Goal: Task Accomplishment & Management: Use online tool/utility

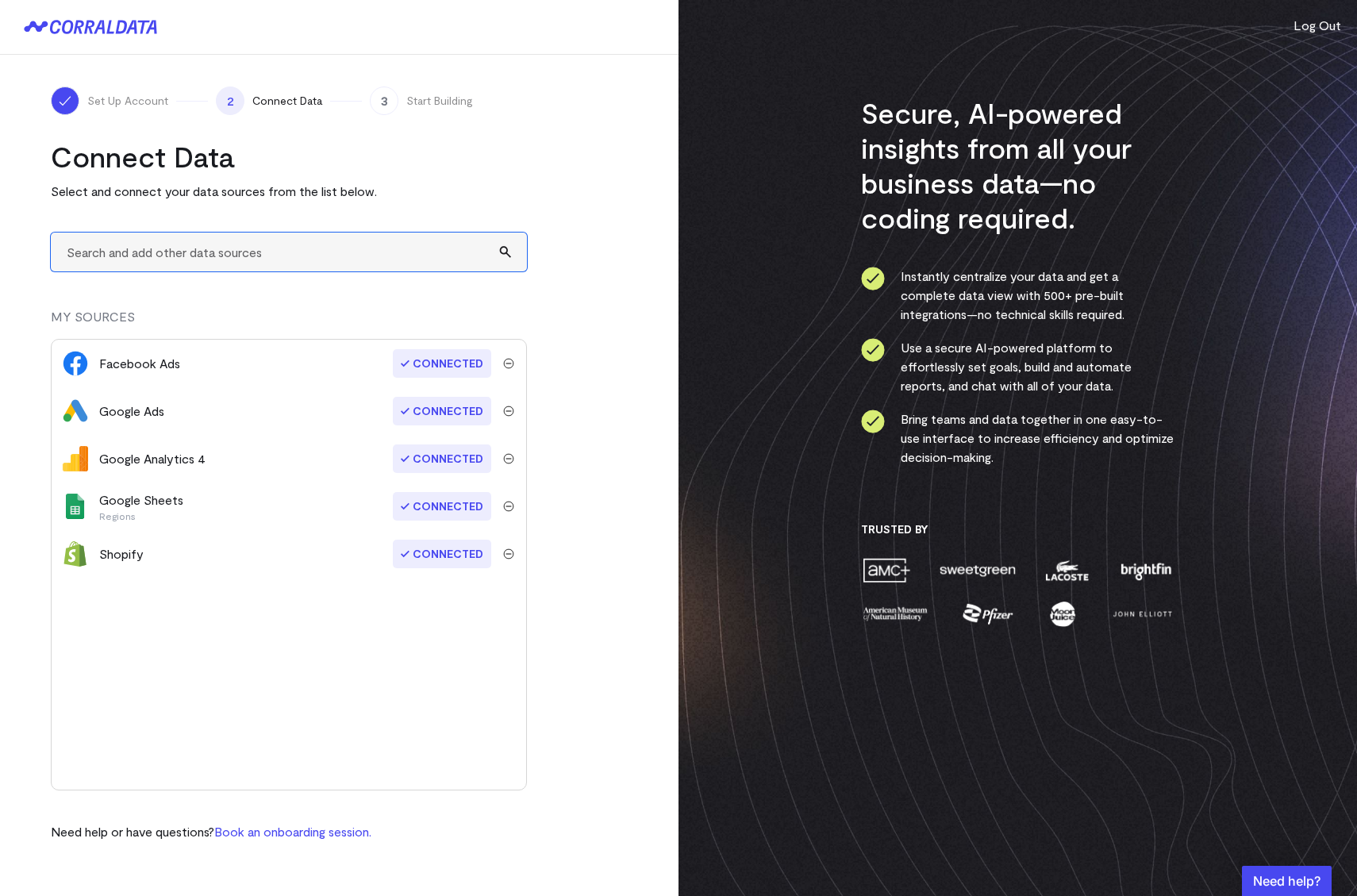
click at [298, 241] on input "text" at bounding box center [289, 251] width 476 height 39
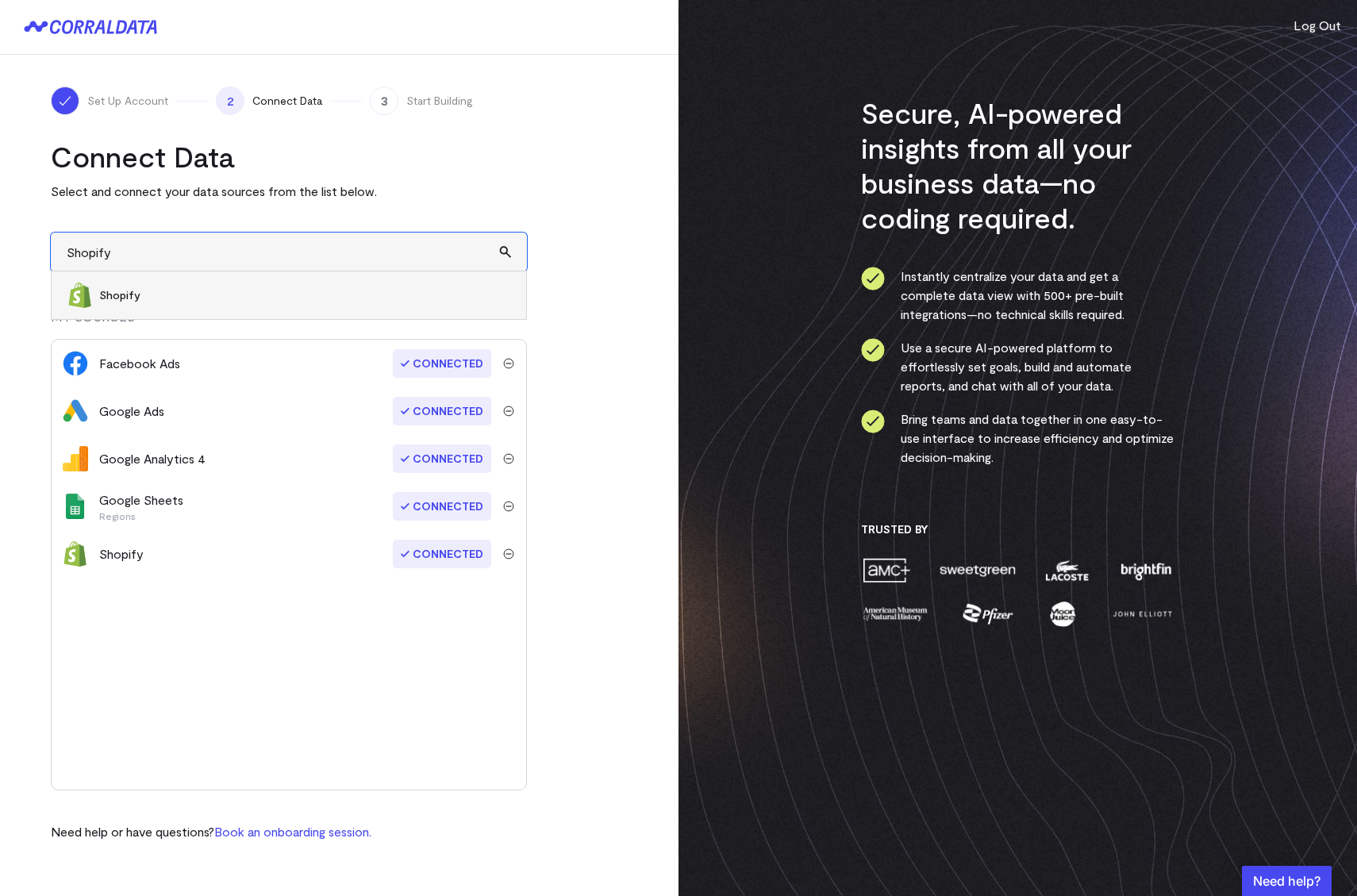
type input "Shopify"
click at [361, 278] on li "Shopify" at bounding box center [289, 295] width 475 height 48
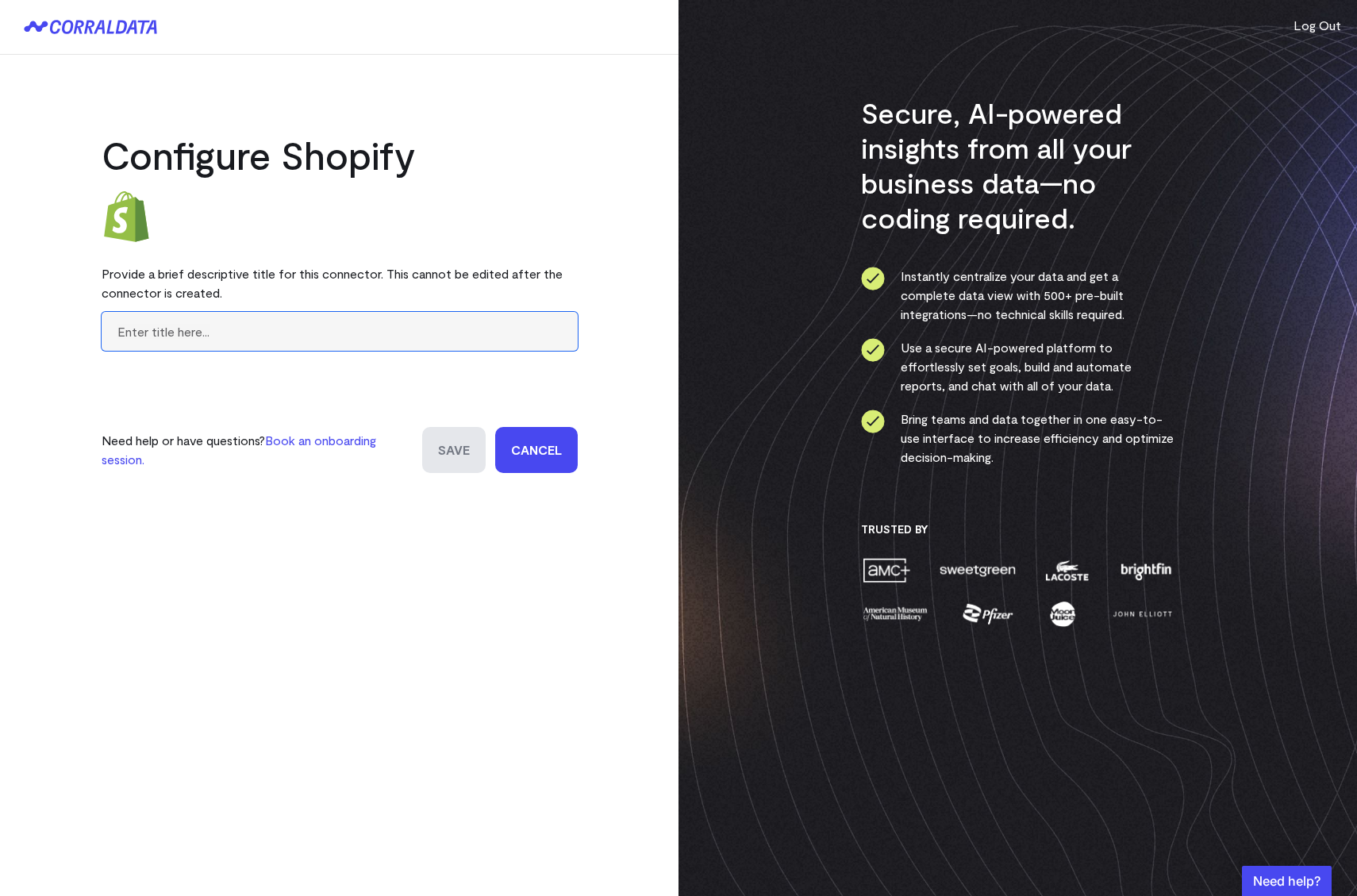
click at [291, 329] on input "text" at bounding box center [339, 331] width 476 height 39
type input "Global B2B"
click at [444, 460] on input "Save" at bounding box center [454, 449] width 64 height 46
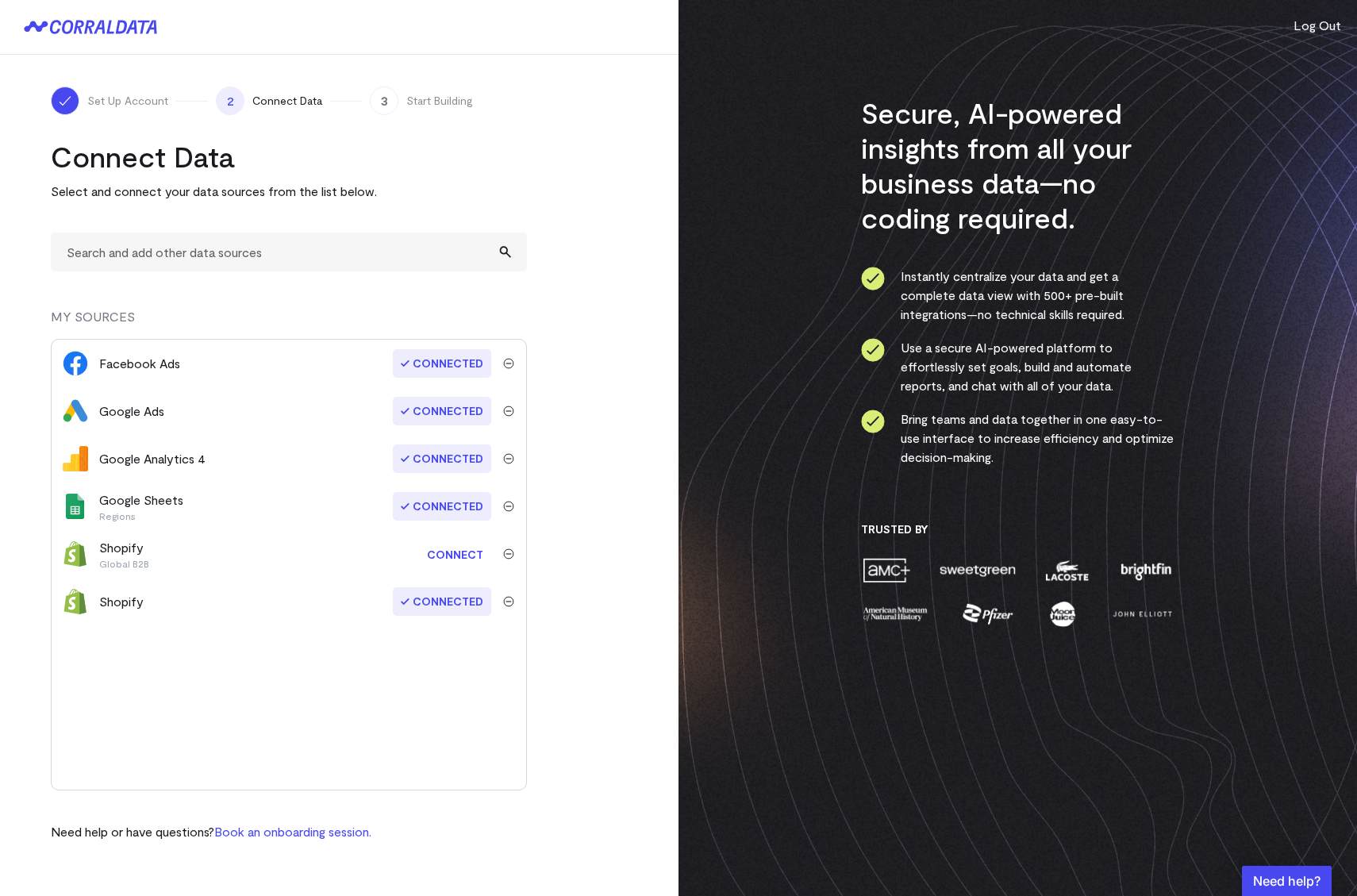
click at [466, 555] on link "Connect" at bounding box center [455, 554] width 72 height 30
